Goal: Task Accomplishment & Management: Complete application form

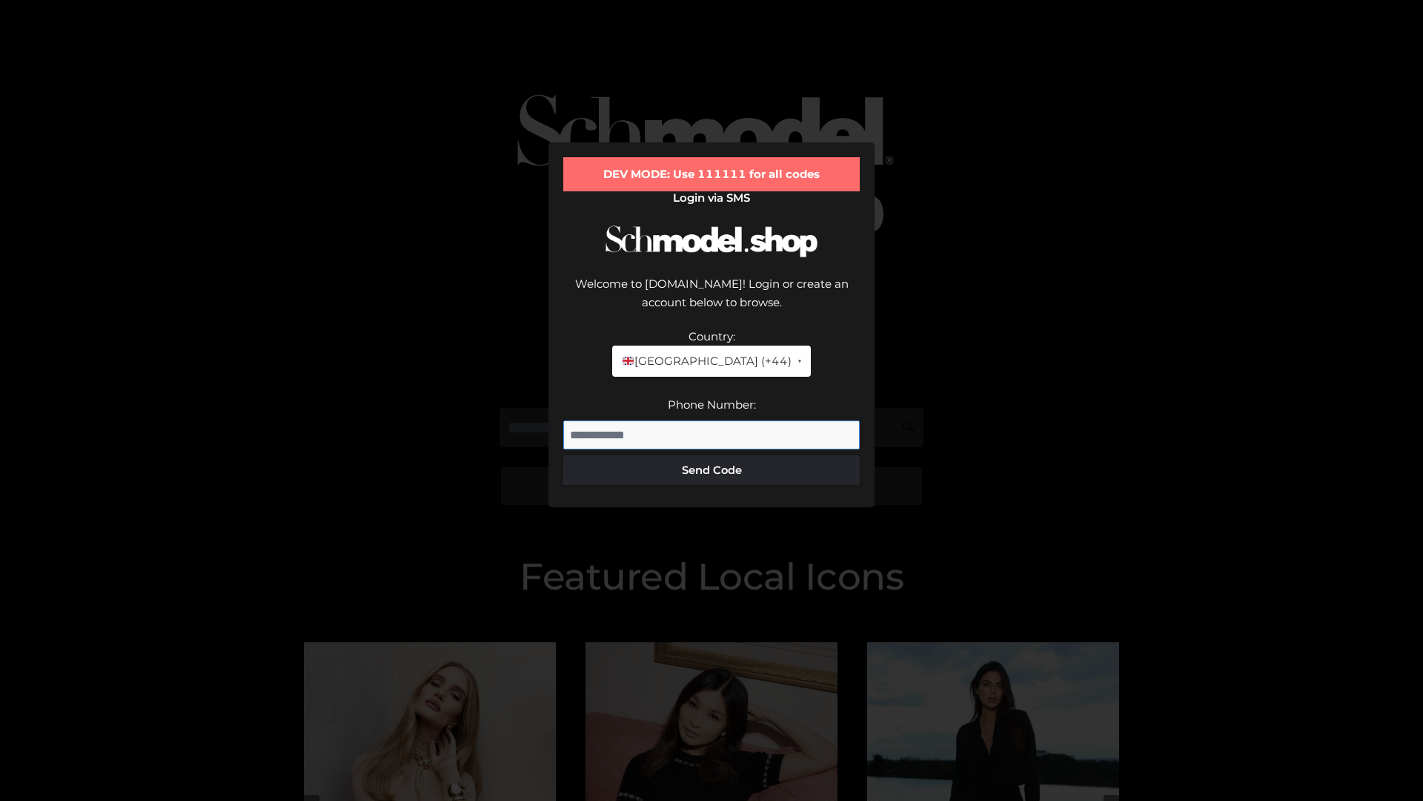
click at [712, 420] on input "Phone Number:" at bounding box center [711, 435] width 297 height 30
type input "**********"
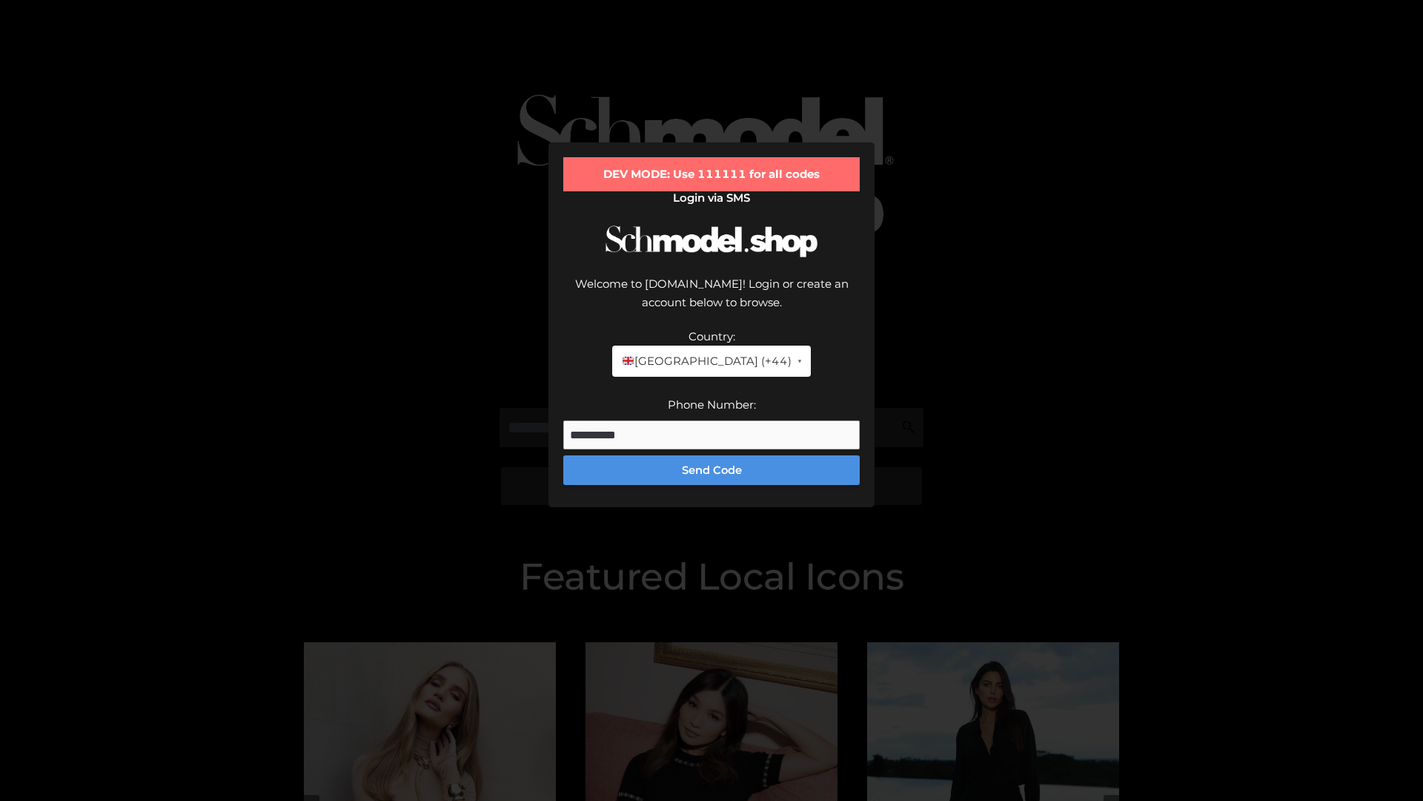
click at [712, 455] on button "Send Code" at bounding box center [711, 470] width 297 height 30
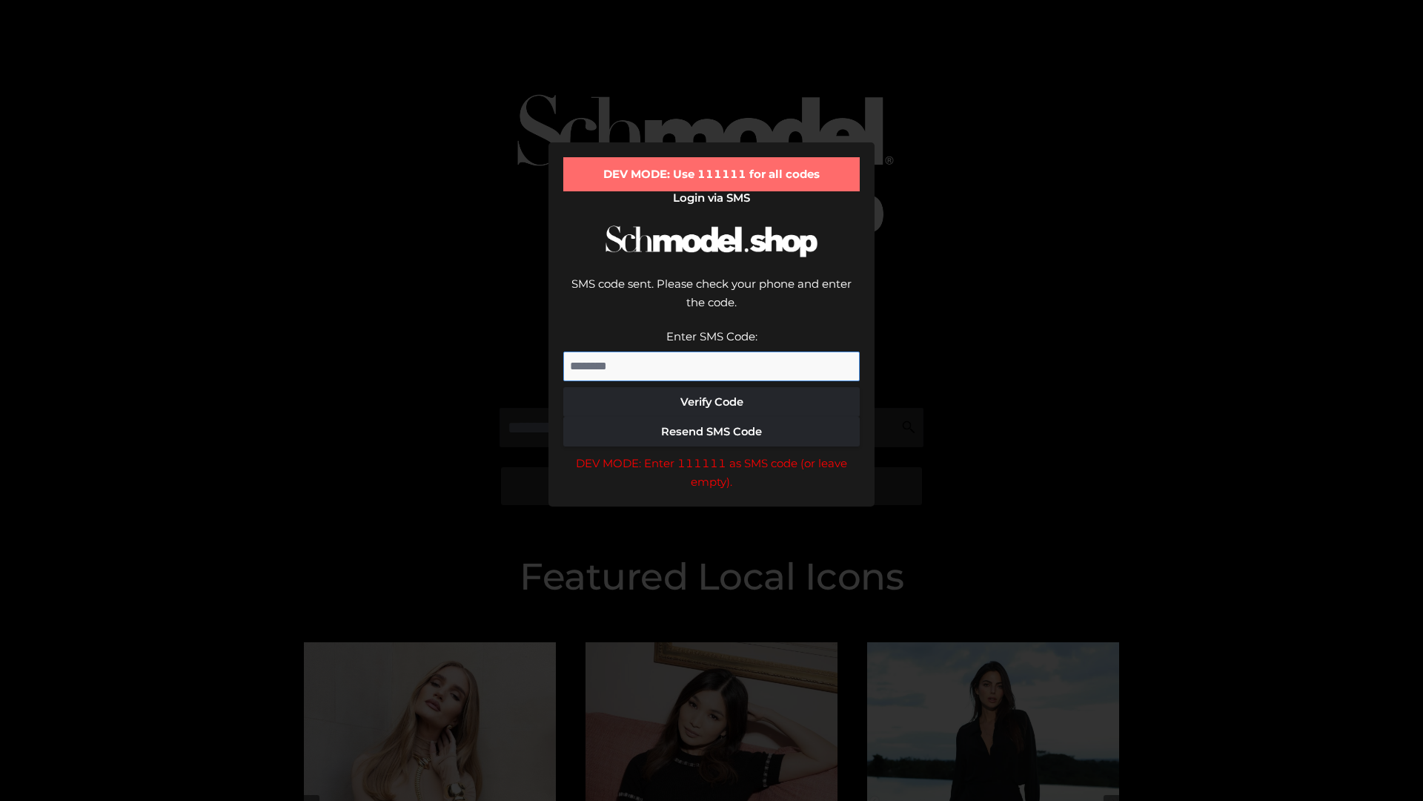
click at [712, 351] on input "Enter SMS Code:" at bounding box center [711, 366] width 297 height 30
type input "******"
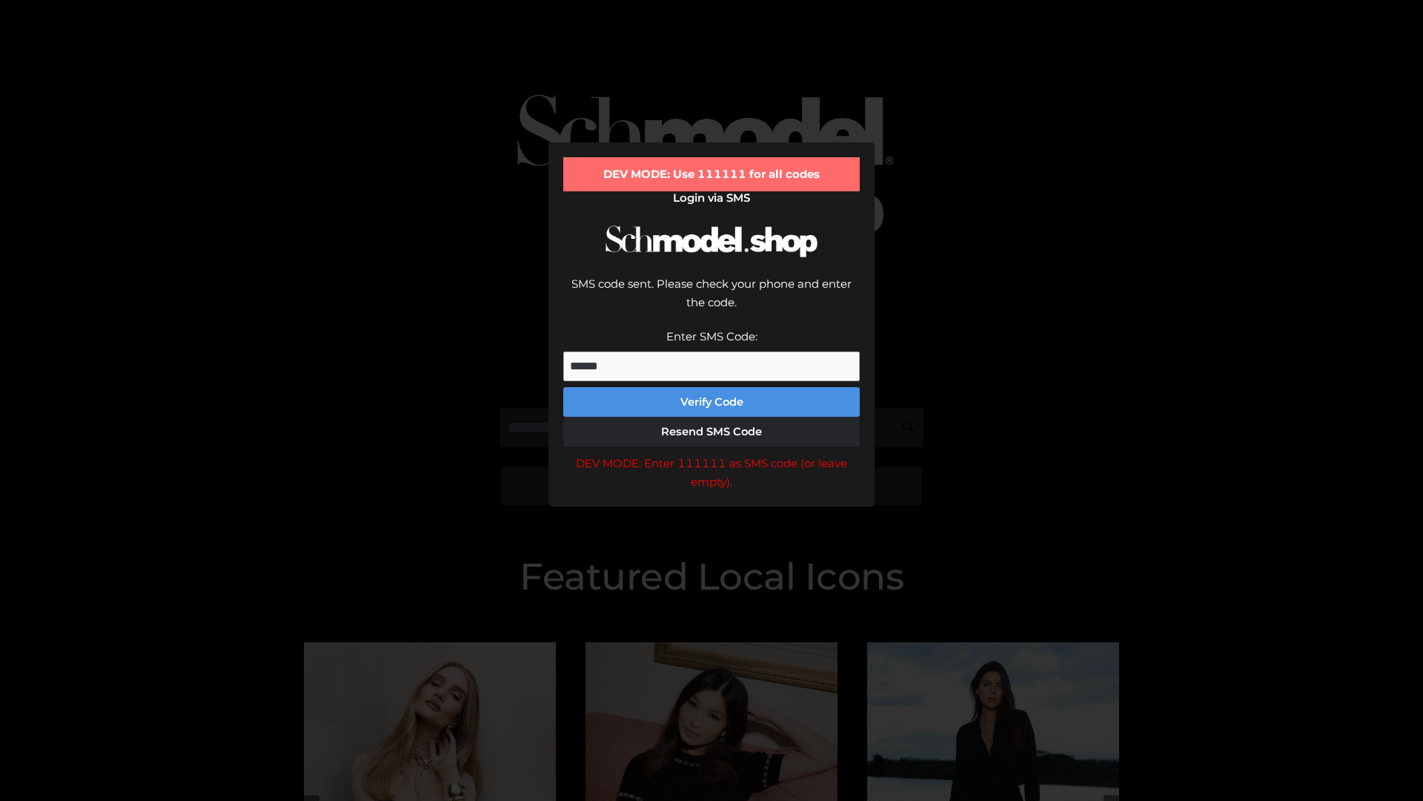
click at [712, 387] on button "Verify Code" at bounding box center [711, 402] width 297 height 30
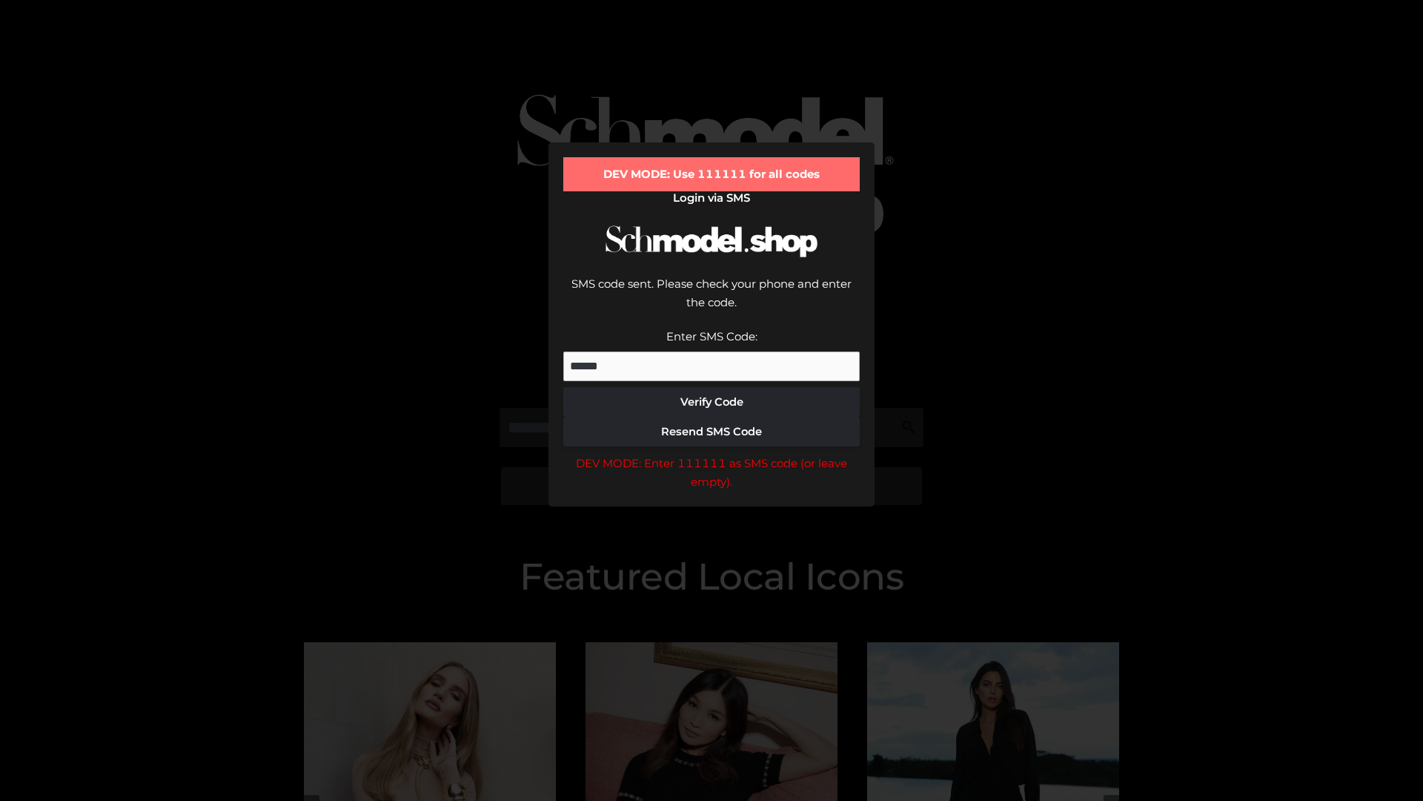
click at [712, 454] on div "DEV MODE: Enter 111111 as SMS code (or leave empty)." at bounding box center [711, 473] width 297 height 38
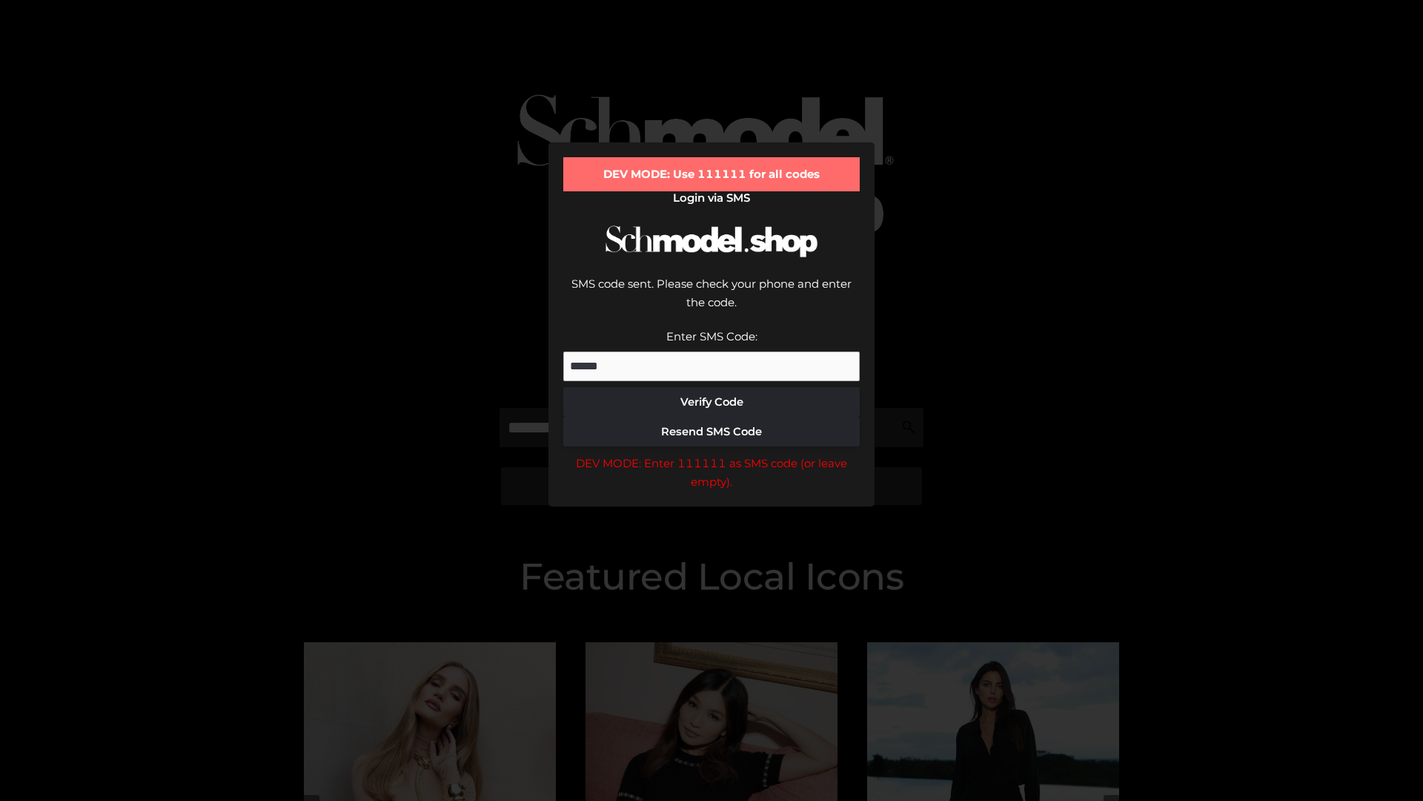
click at [712, 454] on div "DEV MODE: Enter 111111 as SMS code (or leave empty)." at bounding box center [711, 473] width 297 height 38
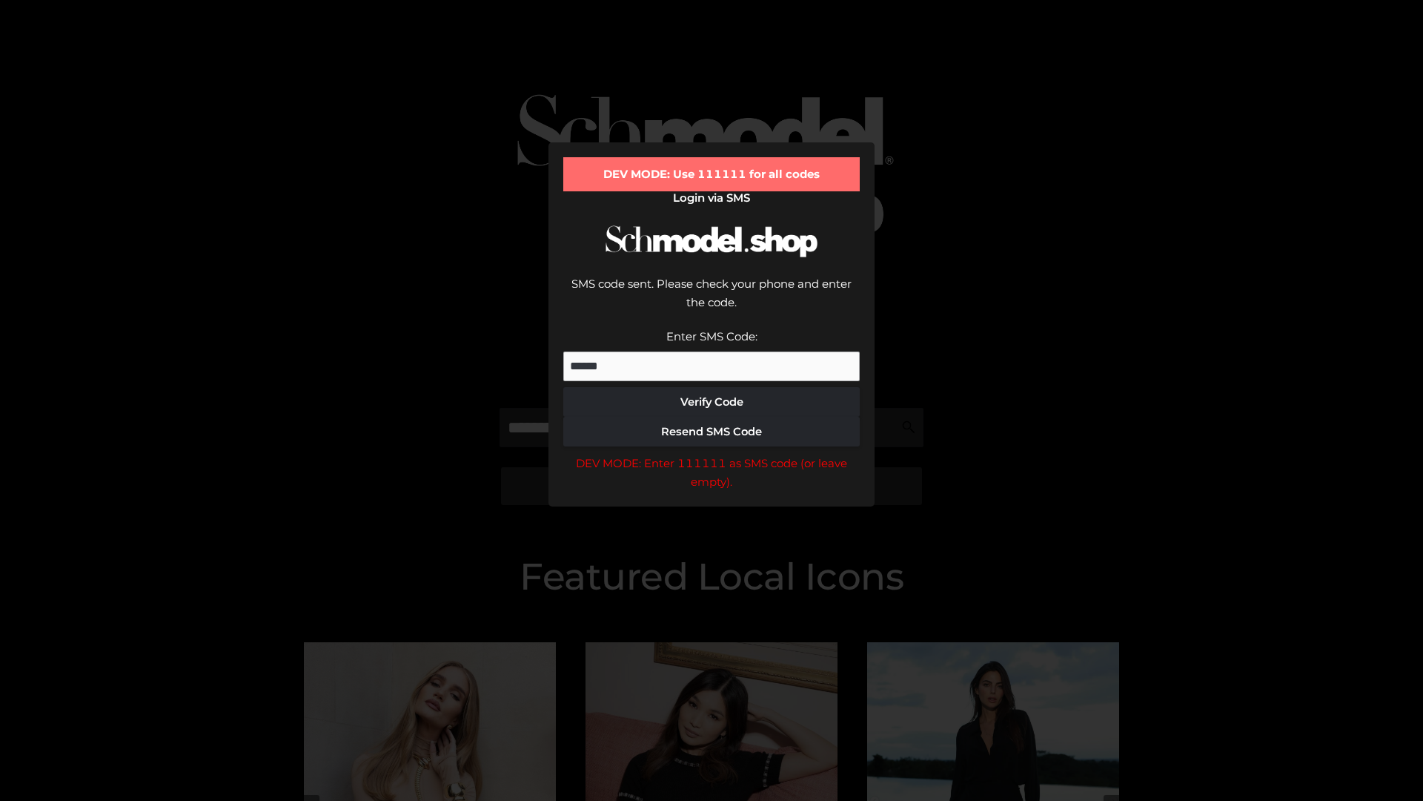
click at [712, 454] on div "DEV MODE: Enter 111111 as SMS code (or leave empty)." at bounding box center [711, 473] width 297 height 38
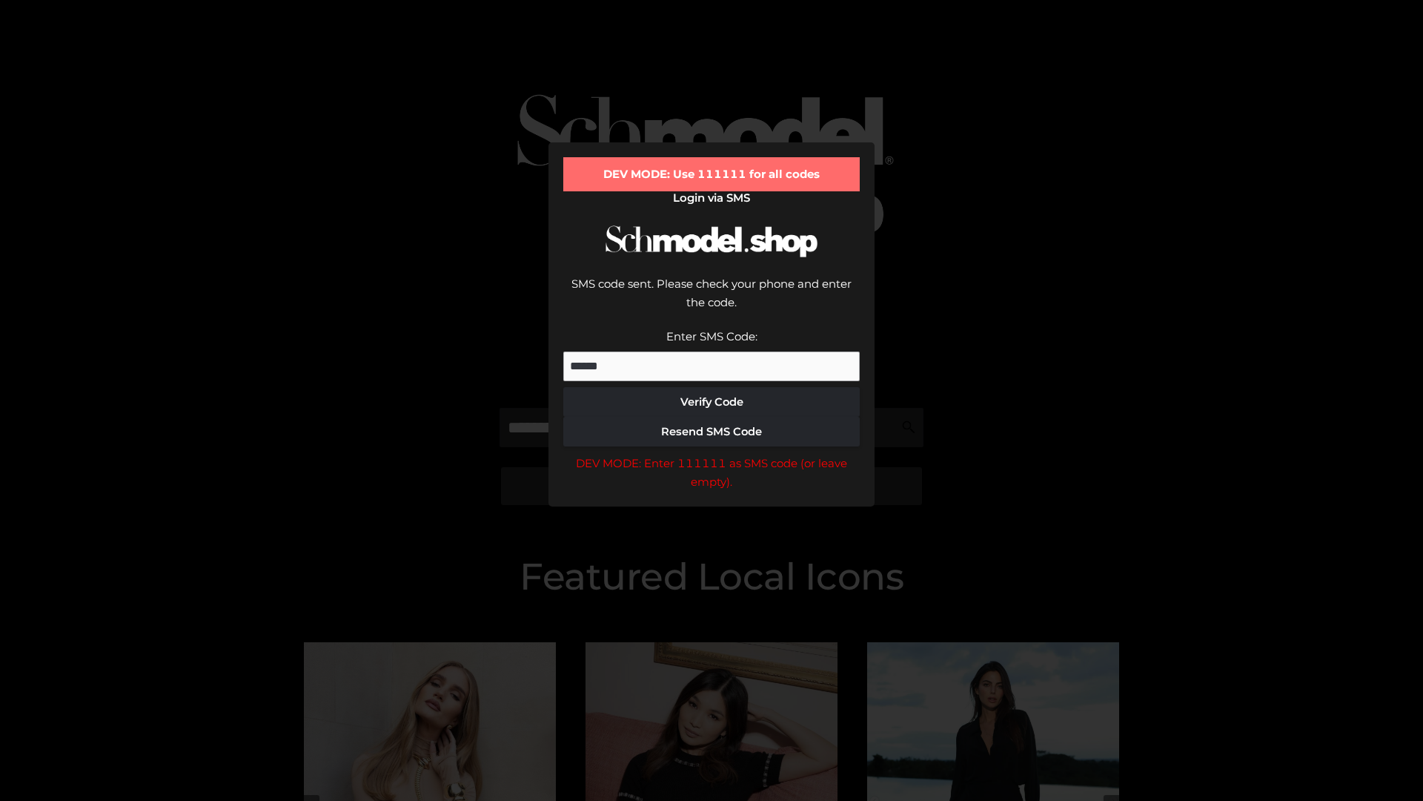
click at [712, 454] on div "DEV MODE: Enter 111111 as SMS code (or leave empty)." at bounding box center [711, 473] width 297 height 38
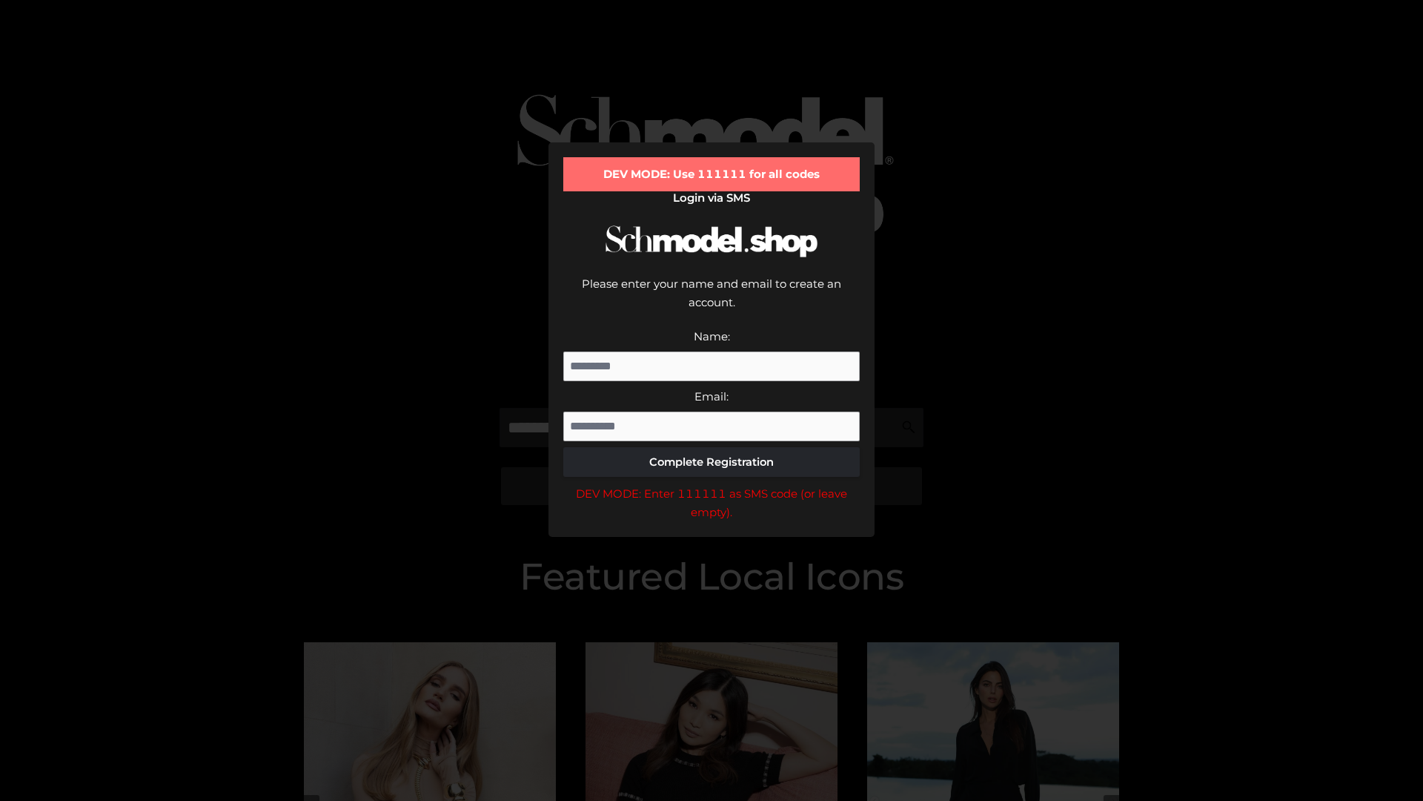
click at [712, 484] on div "DEV MODE: Enter 111111 as SMS code (or leave empty)." at bounding box center [711, 503] width 297 height 38
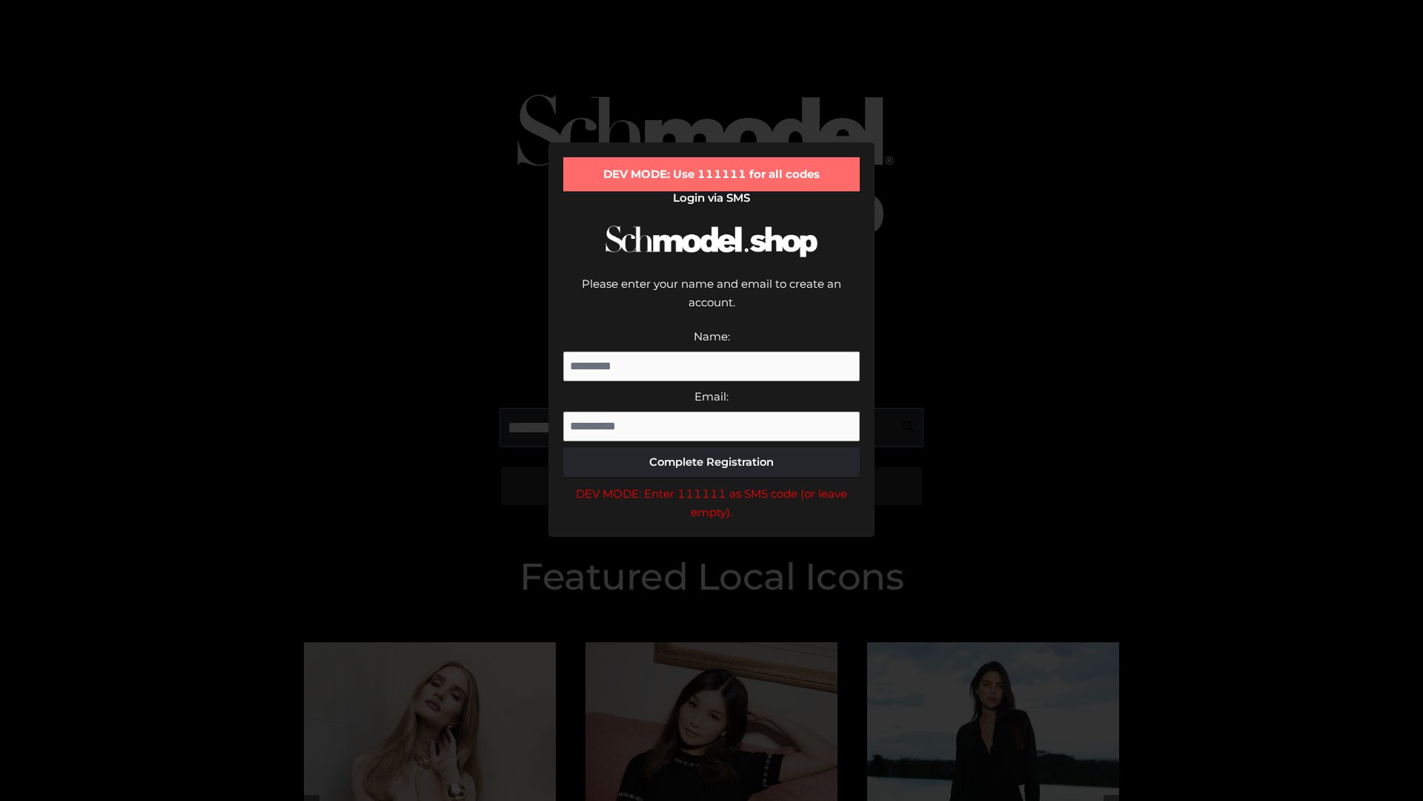
scroll to position [0, 22]
click at [712, 484] on div "DEV MODE: Enter 111111 as SMS code (or leave empty)." at bounding box center [711, 503] width 297 height 38
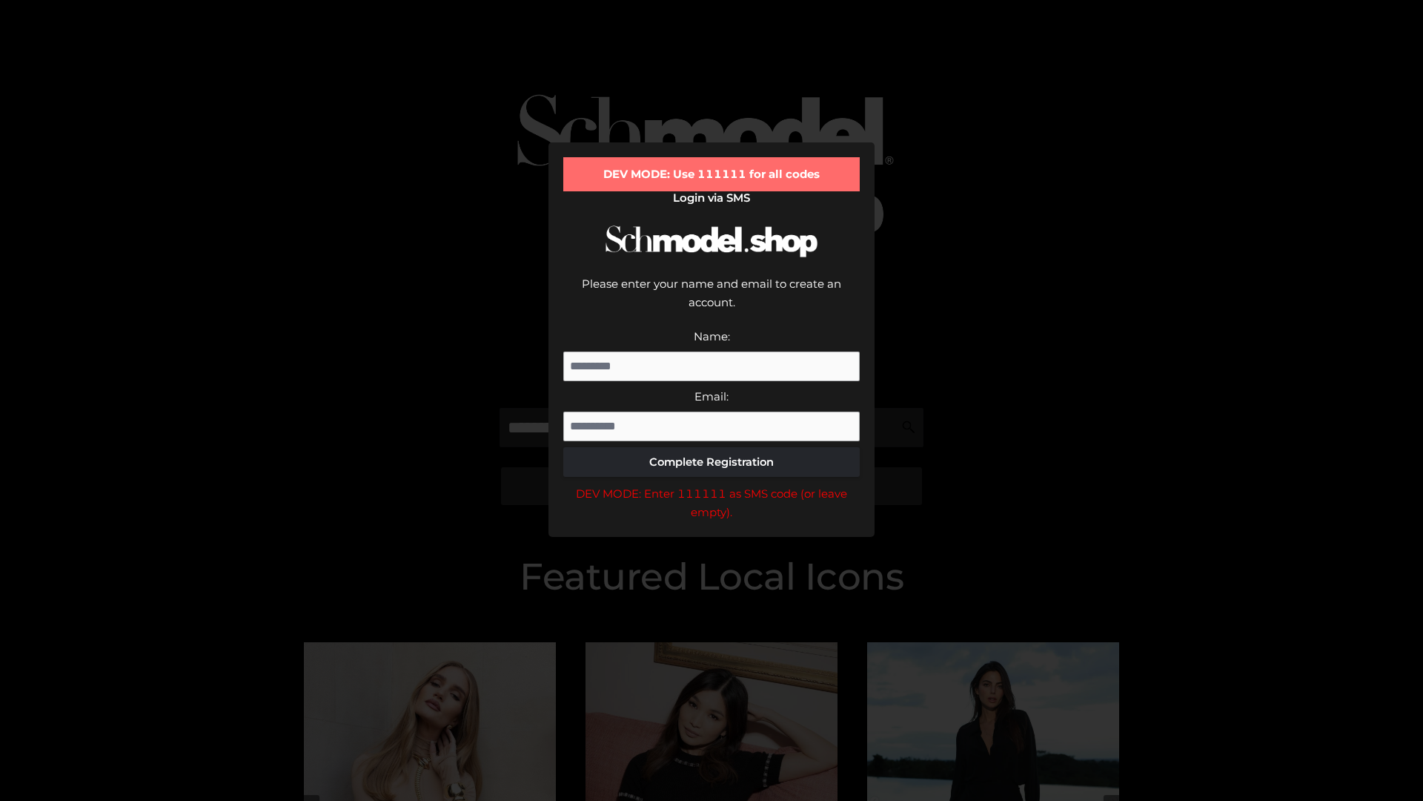
click at [712, 484] on div "DEV MODE: Enter 111111 as SMS code (or leave empty)." at bounding box center [711, 503] width 297 height 38
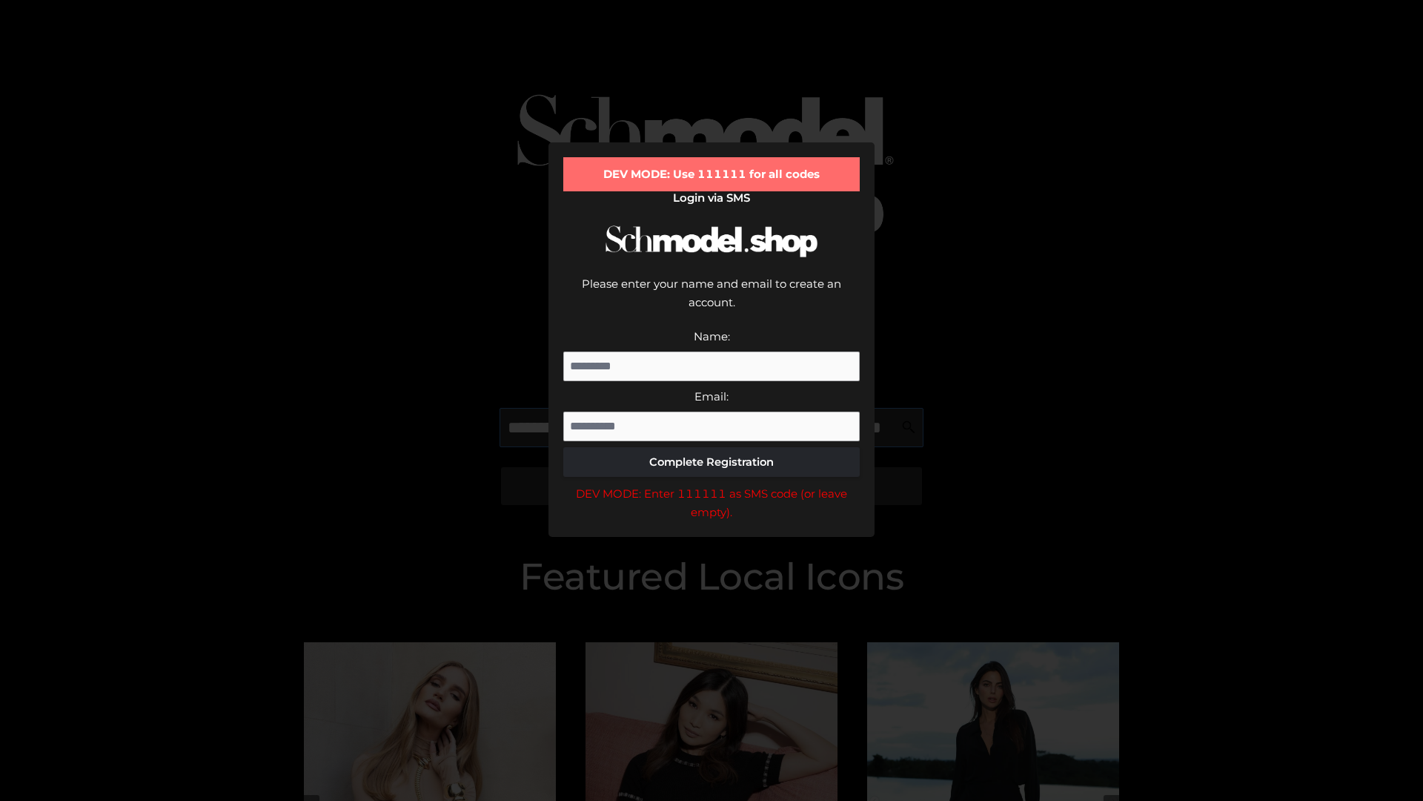
scroll to position [0, 108]
click at [712, 484] on div "DEV MODE: Enter 111111 as SMS code (or leave empty)." at bounding box center [711, 503] width 297 height 38
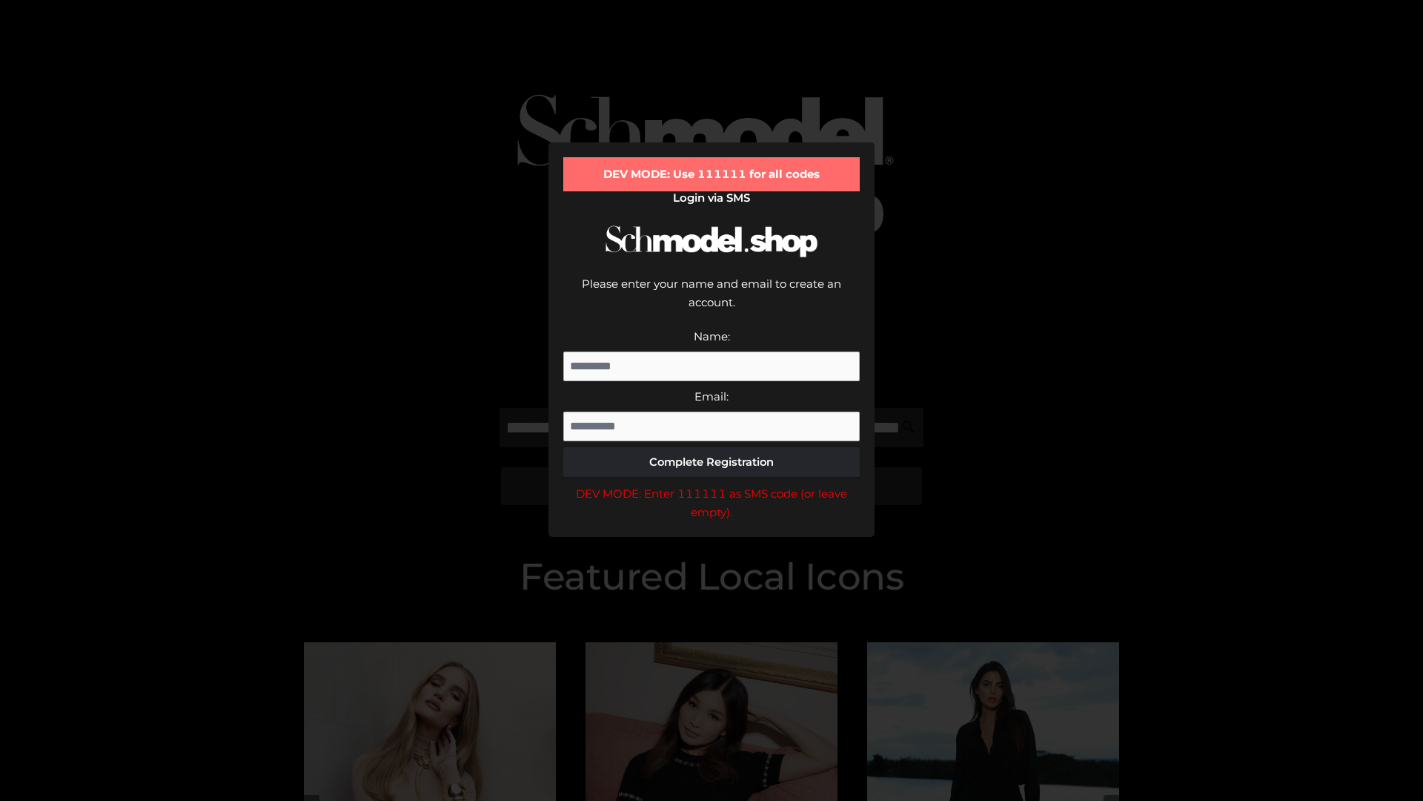
click at [712, 484] on div "DEV MODE: Enter 111111 as SMS code (or leave empty)." at bounding box center [711, 503] width 297 height 38
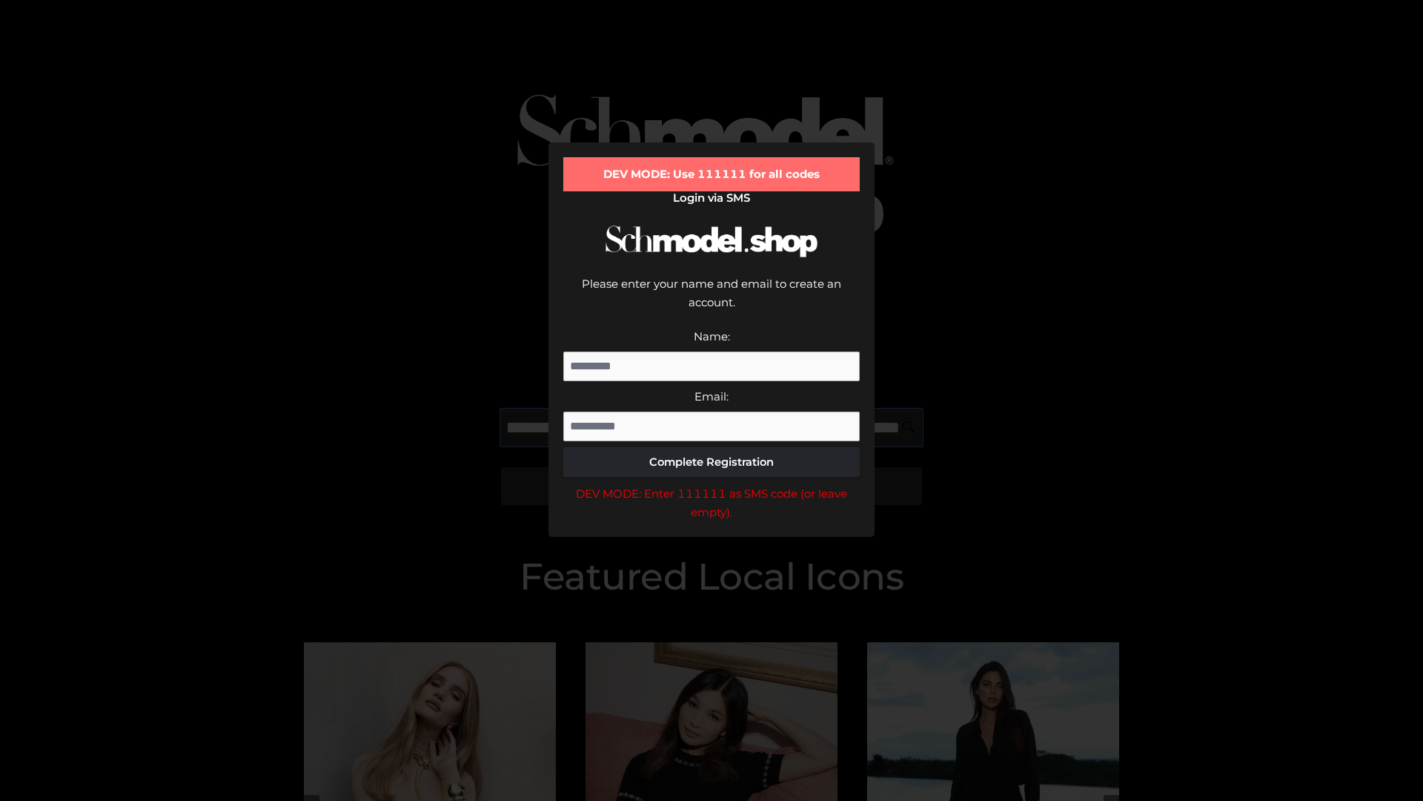
scroll to position [0, 198]
click at [712, 484] on div "DEV MODE: Enter 111111 as SMS code (or leave empty)." at bounding box center [711, 503] width 297 height 38
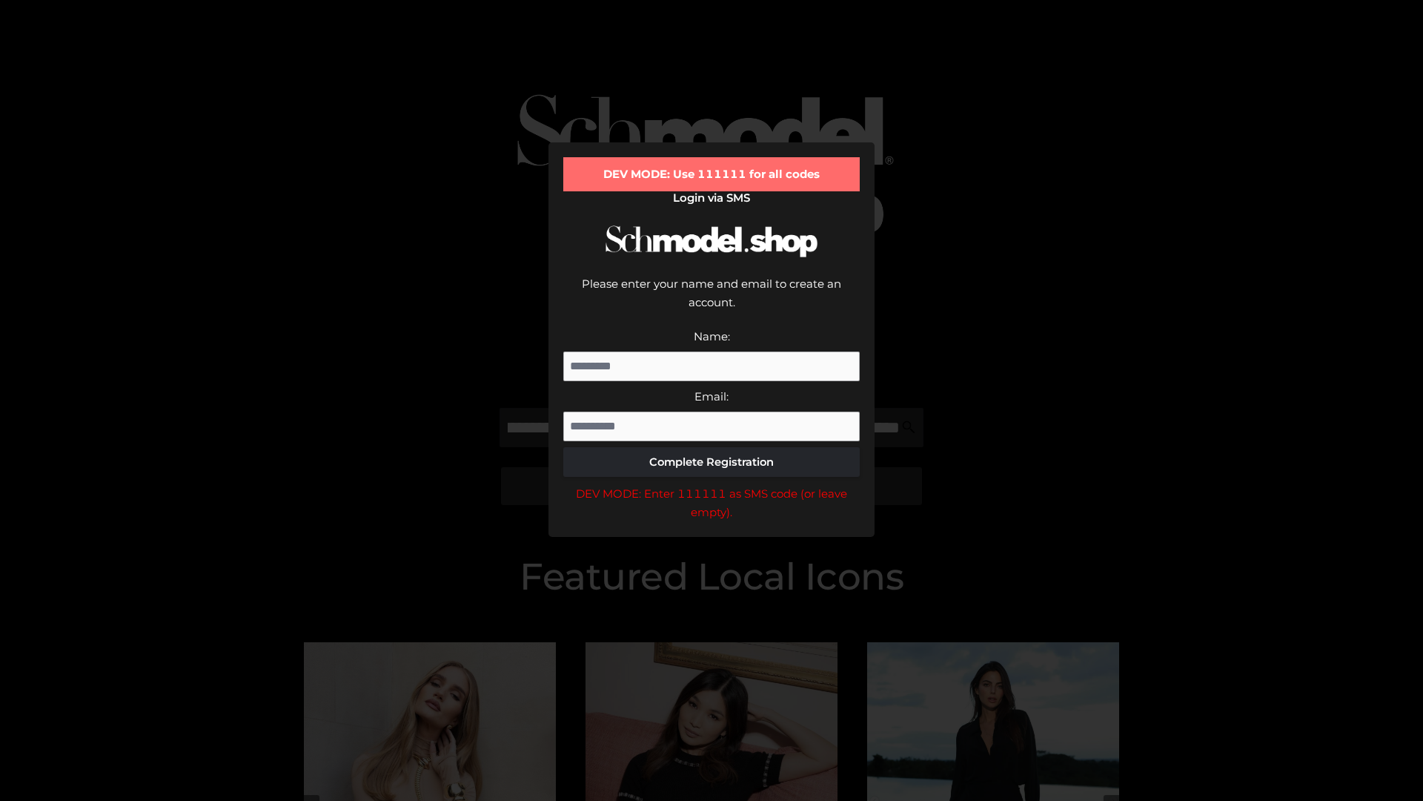
click at [712, 484] on div "DEV MODE: Enter 111111 as SMS code (or leave empty)." at bounding box center [711, 503] width 297 height 38
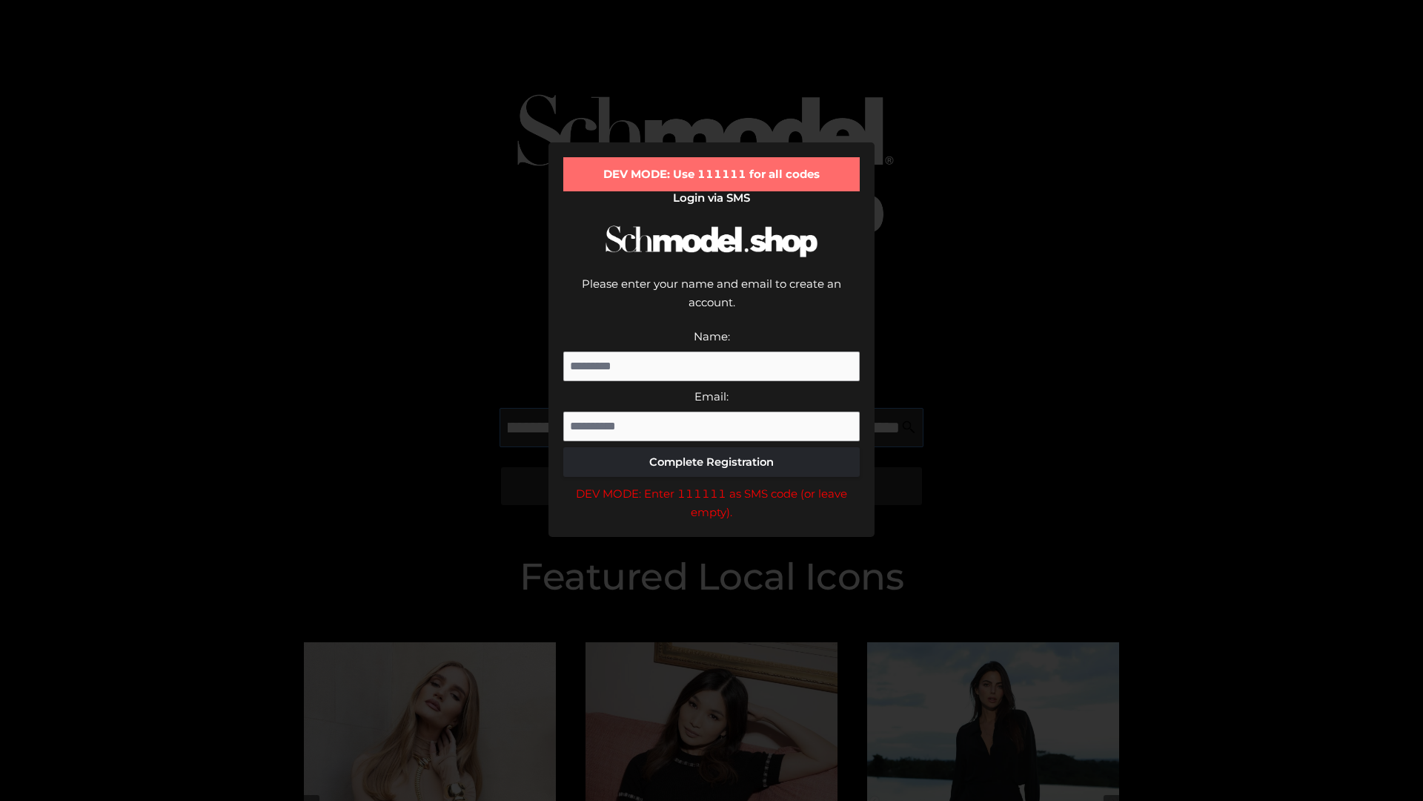
scroll to position [0, 291]
click at [712, 484] on div "DEV MODE: Enter 111111 as SMS code (or leave empty)." at bounding box center [711, 503] width 297 height 38
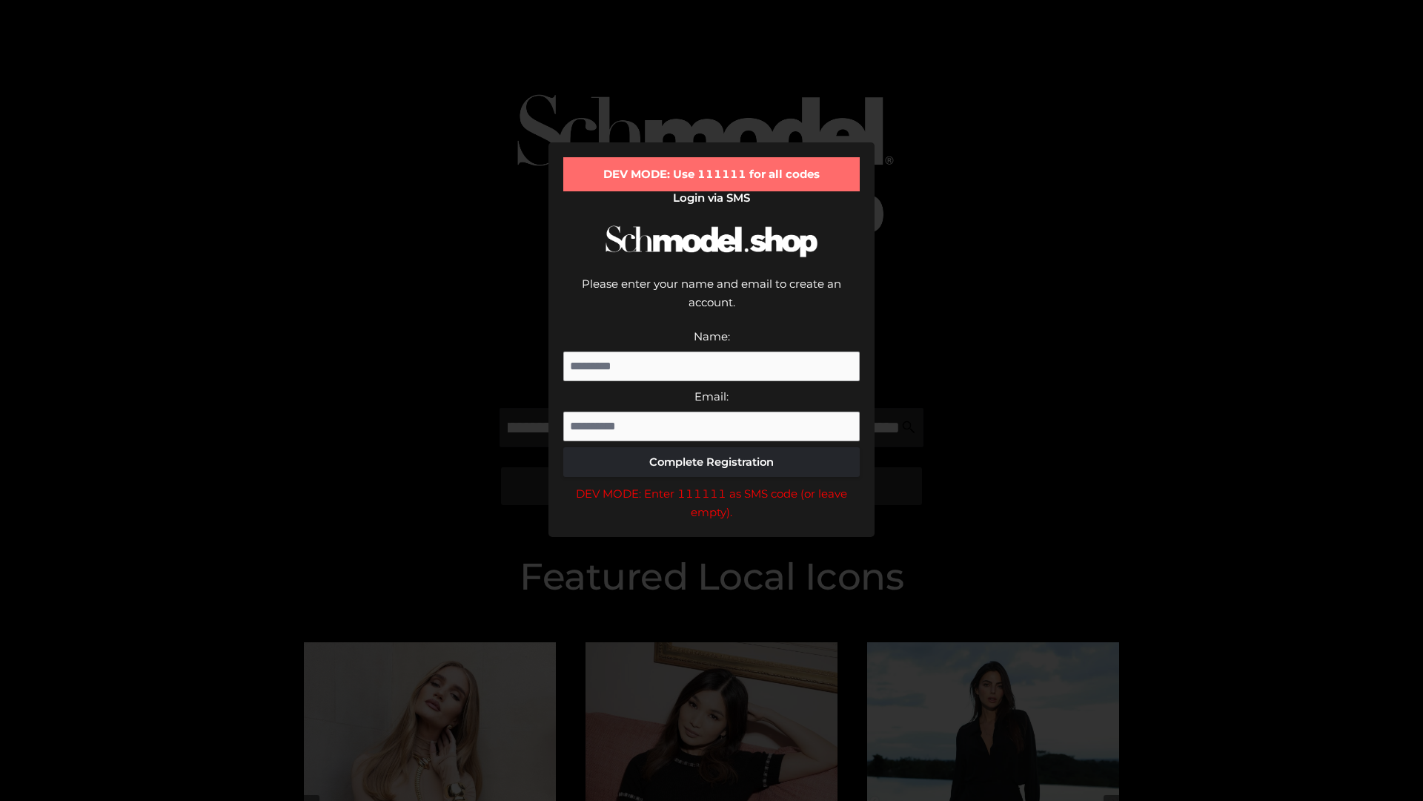
click at [712, 484] on div "DEV MODE: Enter 111111 as SMS code (or leave empty)." at bounding box center [711, 503] width 297 height 38
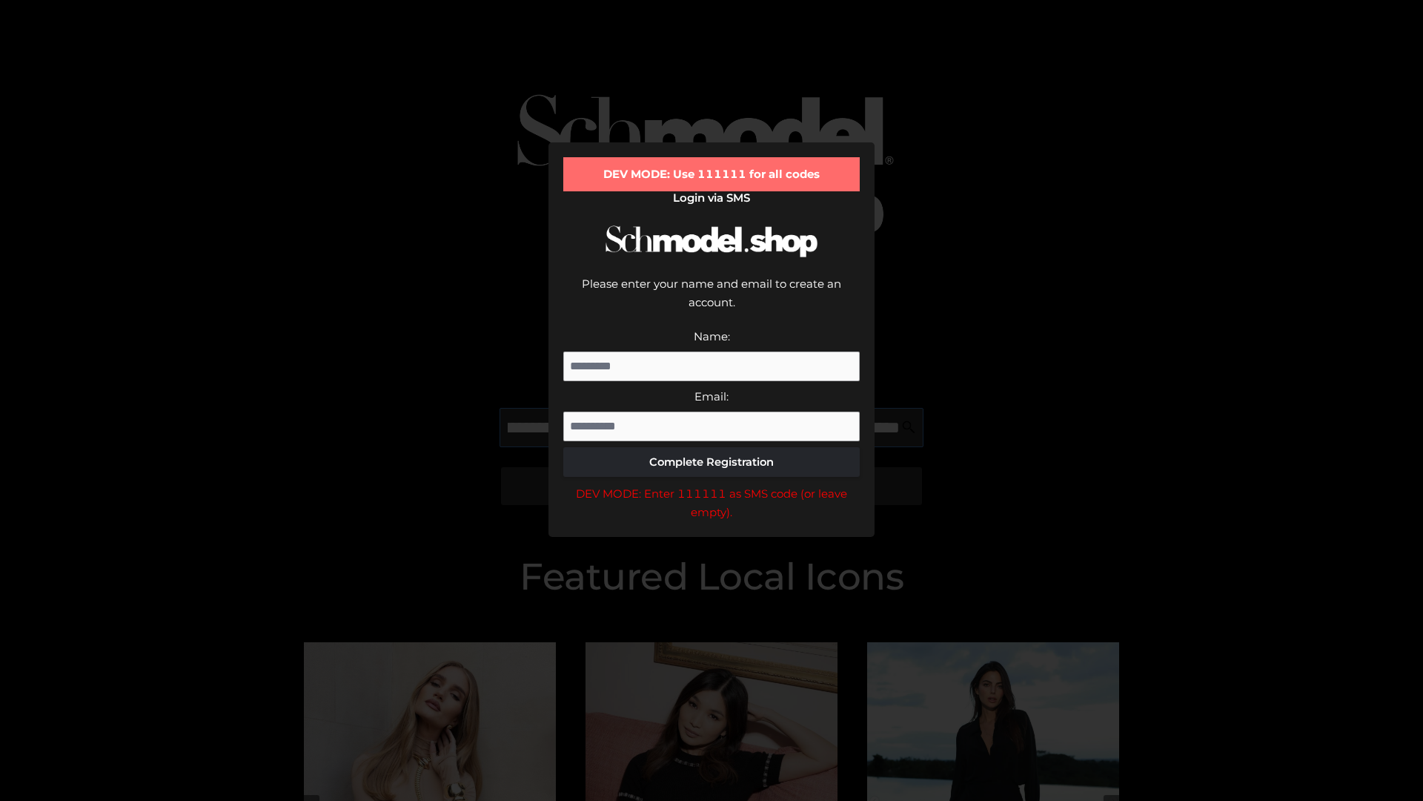
scroll to position [0, 377]
click at [712, 484] on div "DEV MODE: Enter 111111 as SMS code (or leave empty)." at bounding box center [711, 503] width 297 height 38
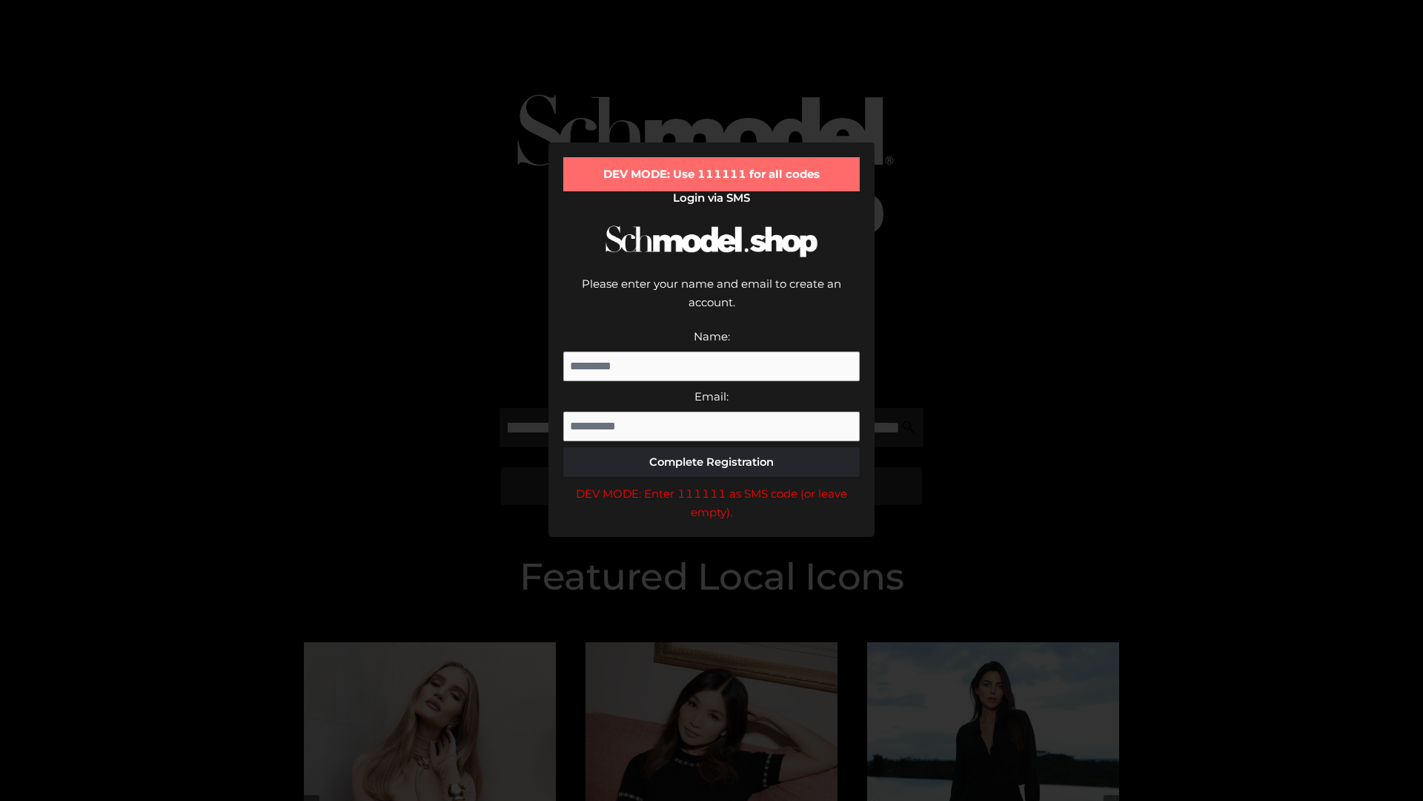
click at [712, 484] on div "DEV MODE: Enter 111111 as SMS code (or leave empty)." at bounding box center [711, 503] width 297 height 38
type input "**********"
